Goal: Information Seeking & Learning: Learn about a topic

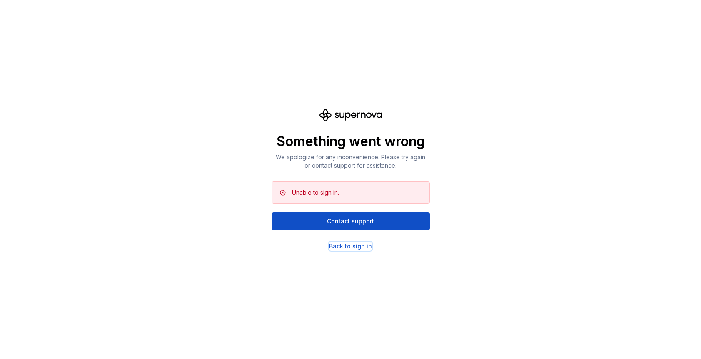
click at [350, 245] on div "Back to sign in" at bounding box center [350, 246] width 43 height 8
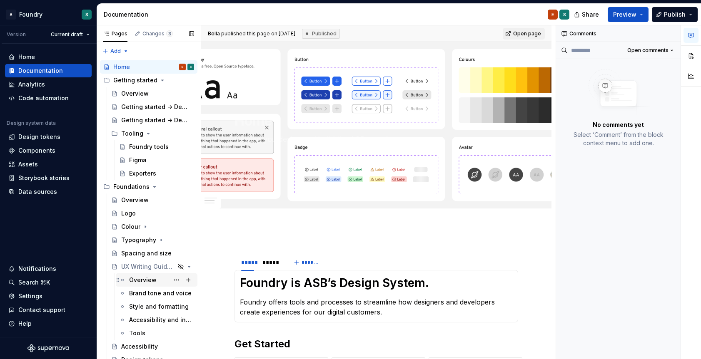
click at [137, 283] on div "Overview" at bounding box center [142, 280] width 27 height 8
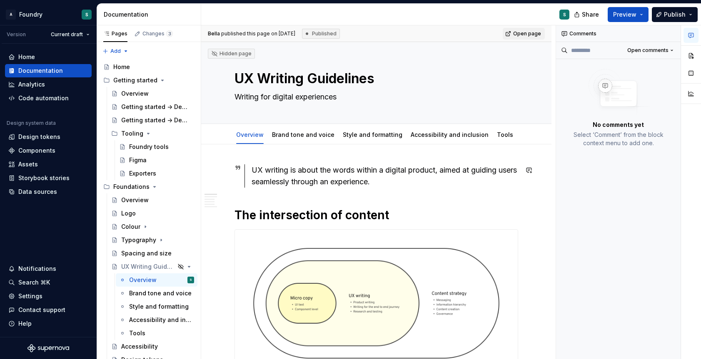
drag, startPoint x: 206, startPoint y: 205, endPoint x: 329, endPoint y: 194, distance: 123.7
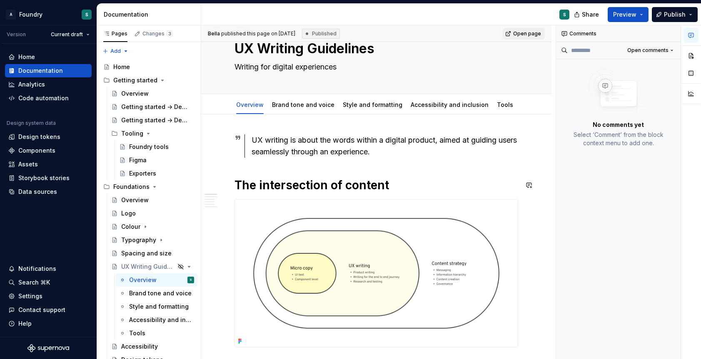
scroll to position [31, 0]
click at [267, 154] on div "UX writing is about the words within a digital product, aimed at guiding users …" at bounding box center [384, 145] width 266 height 23
click at [243, 149] on div "UX writing is about the words within a digital product, aimed at guiding users …" at bounding box center [376, 145] width 284 height 23
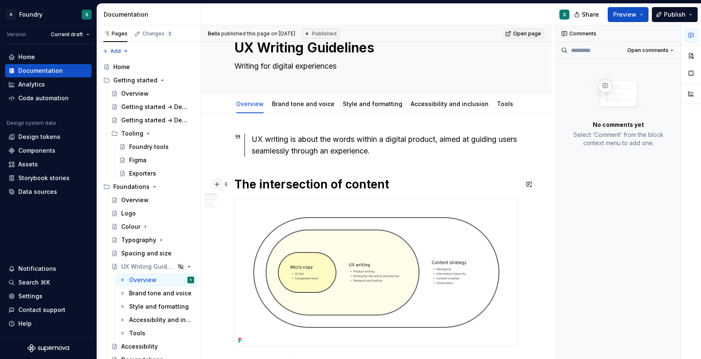
click at [216, 184] on button "button" at bounding box center [217, 185] width 12 height 12
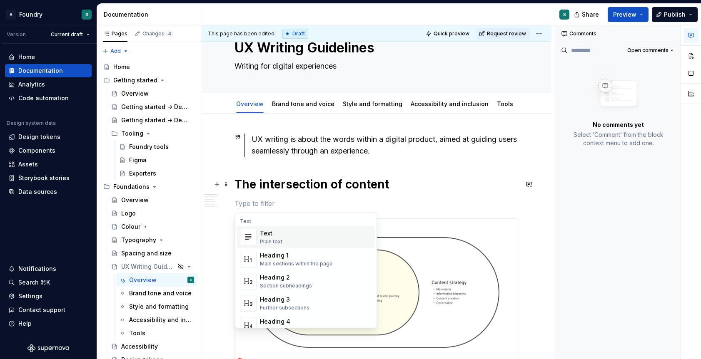
type textarea "*"
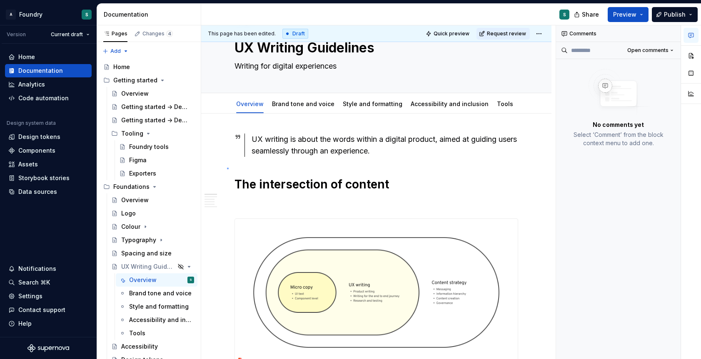
click at [227, 168] on div "This page has been edited. Draft Quick preview Request review Hidden page UX Wr…" at bounding box center [378, 192] width 354 height 334
click at [217, 143] on button "button" at bounding box center [217, 140] width 12 height 12
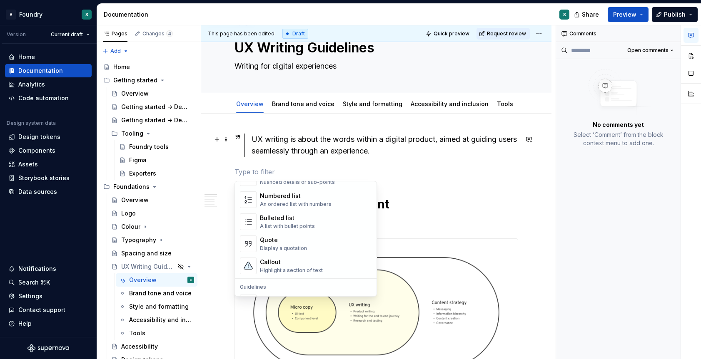
scroll to position [137, 0]
click at [267, 269] on div "Highlight a section of text" at bounding box center [291, 271] width 63 height 7
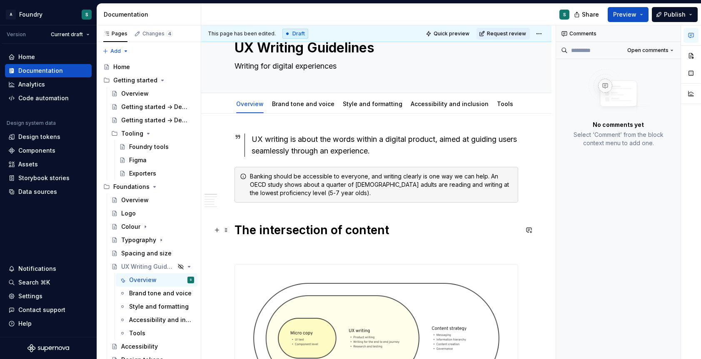
click at [504, 228] on h1 "The intersection of content" at bounding box center [376, 230] width 284 height 15
click at [471, 190] on div "Banking should be accessible to everyone, and writing clearly is one way we can…" at bounding box center [381, 184] width 263 height 25
click at [478, 184] on div "Banking should be accessible to everyone, and writing clearly is one way we can…" at bounding box center [381, 184] width 263 height 25
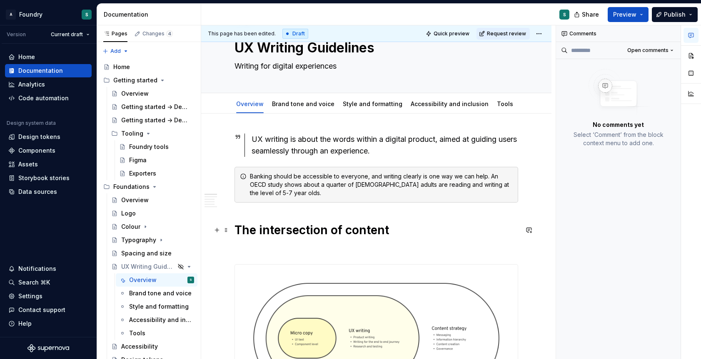
click at [518, 224] on h1 "The intersection of content" at bounding box center [376, 230] width 284 height 15
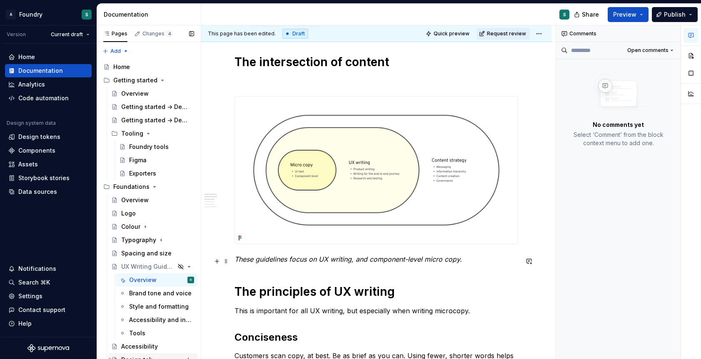
scroll to position [200, 0]
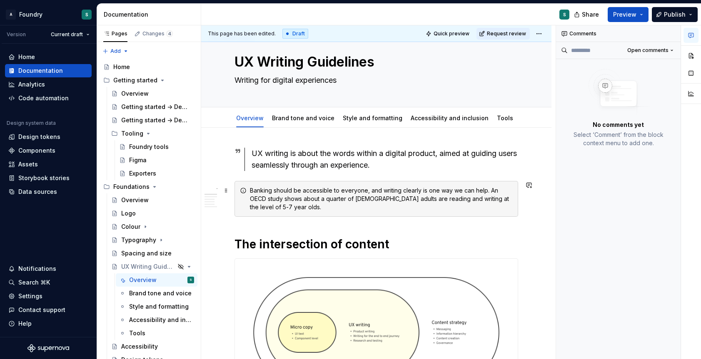
scroll to position [20, 0]
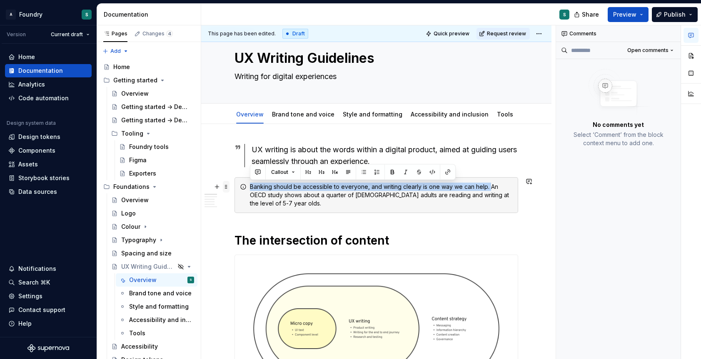
drag, startPoint x: 490, startPoint y: 189, endPoint x: 227, endPoint y: 192, distance: 262.3
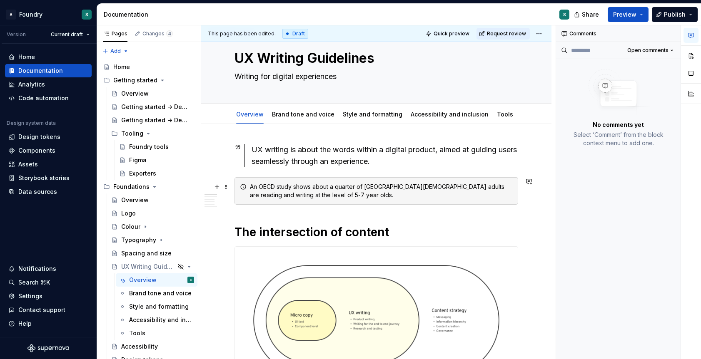
click at [301, 197] on div "An OECD study shows about a quarter of [GEOGRAPHIC_DATA][DEMOGRAPHIC_DATA] adul…" at bounding box center [381, 191] width 263 height 17
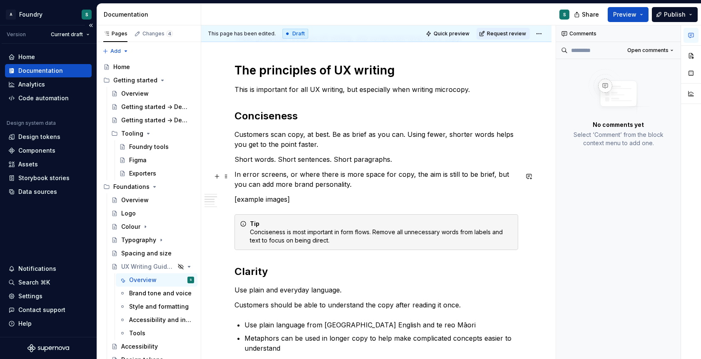
scroll to position [402, 0]
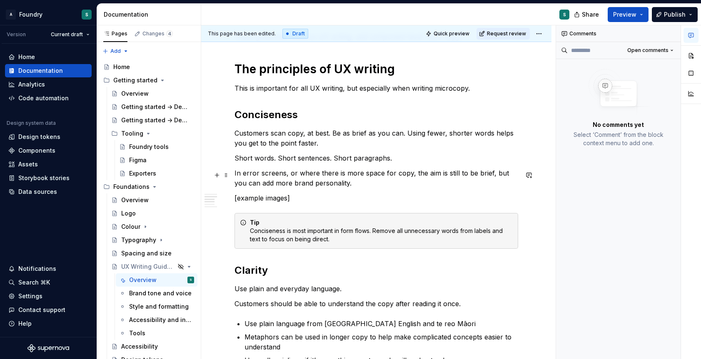
click at [297, 132] on p "Customers scan copy, at best. Be as brief as you can. Using fewer, shorter word…" at bounding box center [376, 138] width 284 height 20
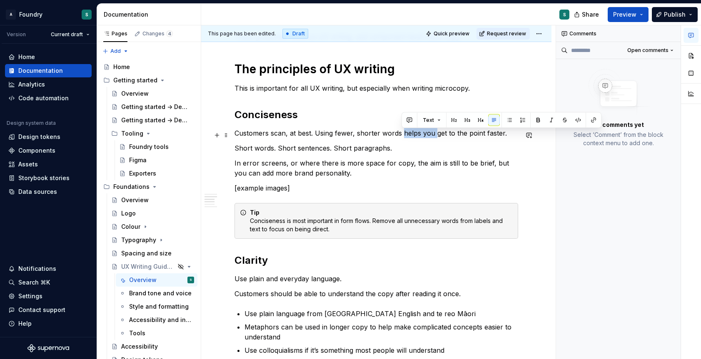
drag, startPoint x: 402, startPoint y: 136, endPoint x: 434, endPoint y: 136, distance: 32.1
click at [434, 136] on p "Customers scan, at best. Using fewer, shorter words helps you get to the point …" at bounding box center [376, 133] width 284 height 10
type textarea "*"
